Goal: Task Accomplishment & Management: Manage account settings

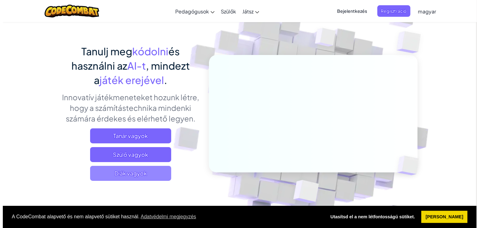
scroll to position [33, 0]
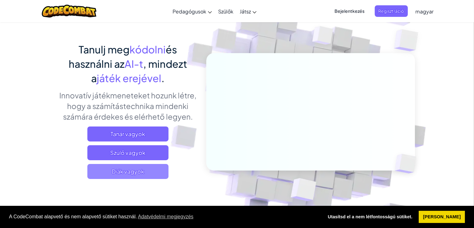
click at [131, 174] on span "Diák vagyok" at bounding box center [127, 171] width 81 height 15
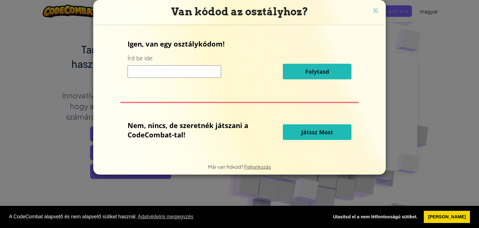
click at [197, 73] on input at bounding box center [175, 71] width 94 height 12
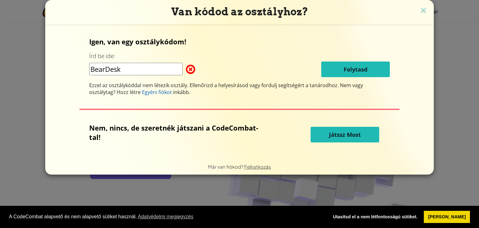
type input "BearDesk"
click at [423, 6] on h3 "Van kódod az osztályhoz?" at bounding box center [239, 11] width 379 height 13
click at [422, 9] on img at bounding box center [423, 10] width 8 height 9
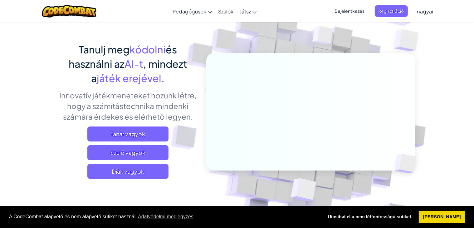
click at [345, 13] on span "Bejelentkezés" at bounding box center [349, 11] width 37 height 12
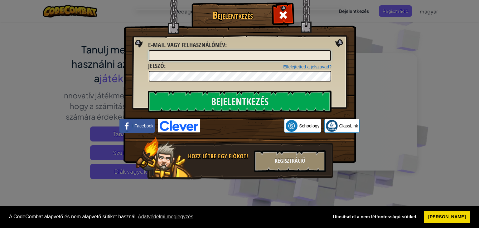
click at [319, 53] on input "E-mail vagy felhasználónév :" at bounding box center [240, 55] width 182 height 11
type input "SzBeni8"
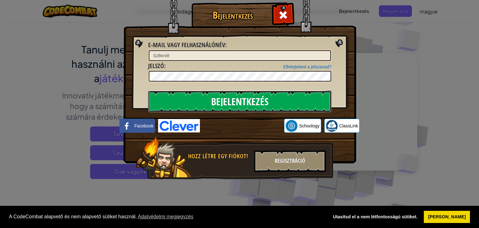
click at [296, 104] on input "Bejelentkezés" at bounding box center [239, 101] width 183 height 22
